Goal: Obtain resource: Download file/media

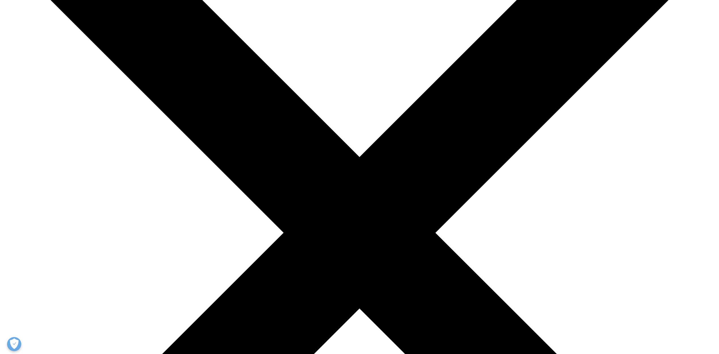
scroll to position [331, 0]
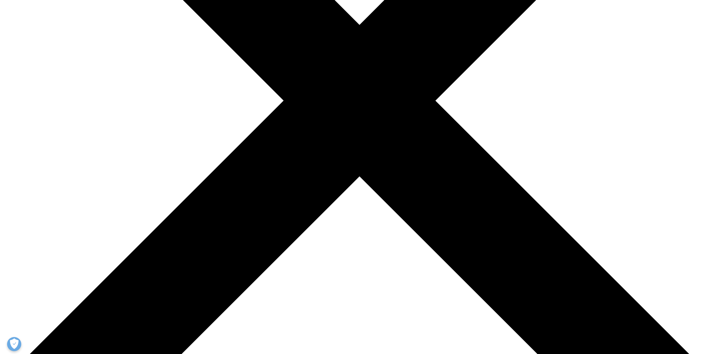
type input "Mark"
type input "Yore"
type input "[EMAIL_ADDRESS][DOMAIN_NAME]"
type input "Zenas"
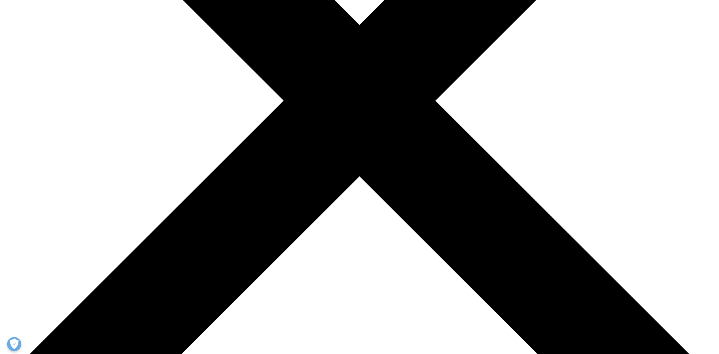
select select "[GEOGRAPHIC_DATA]"
type input "BD"
